Goal: Find specific page/section: Find specific page/section

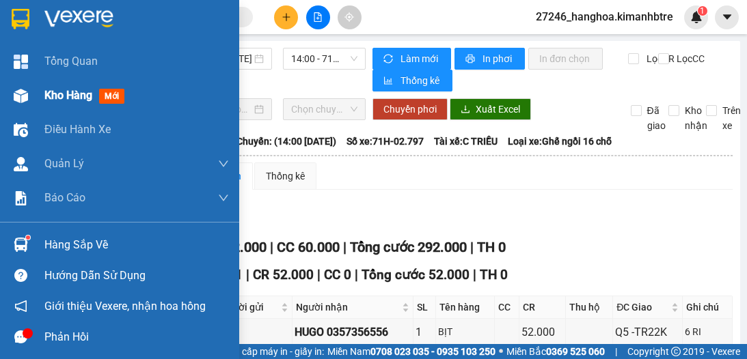
click at [49, 98] on span "Kho hàng" at bounding box center [68, 95] width 48 height 13
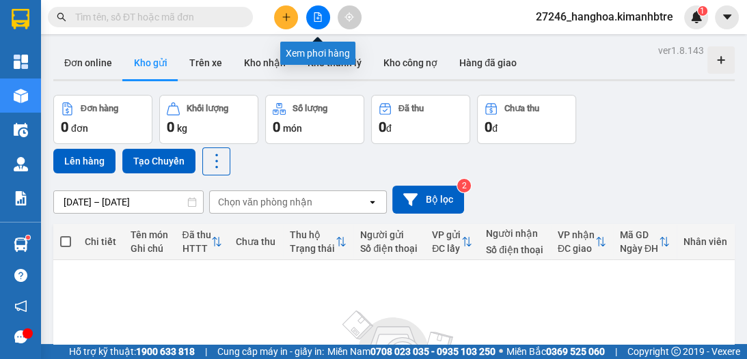
click at [315, 21] on icon "file-add" at bounding box center [318, 17] width 8 height 10
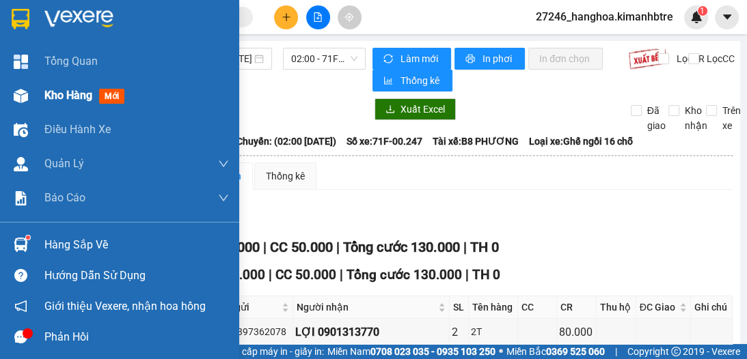
click at [61, 96] on span "Kho hàng" at bounding box center [68, 95] width 48 height 13
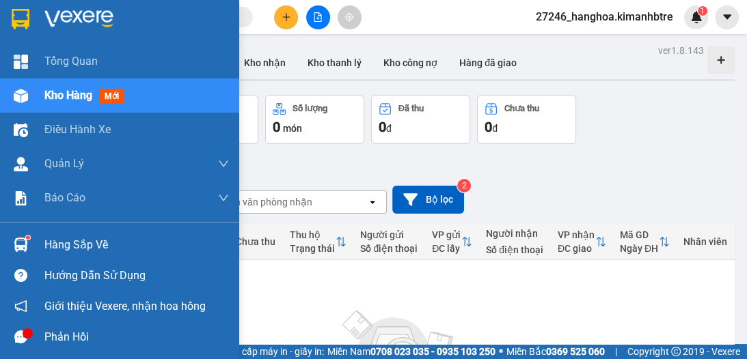
click at [68, 99] on span "Kho hàng" at bounding box center [68, 95] width 48 height 13
